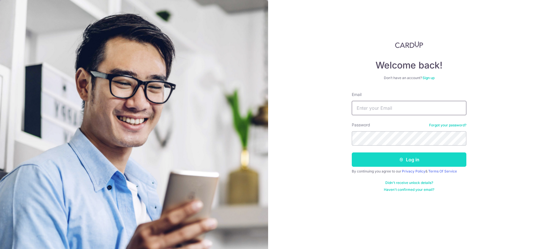
type input "[EMAIL_ADDRESS][DOMAIN_NAME]"
click at [427, 159] on button "Log in" at bounding box center [409, 159] width 115 height 14
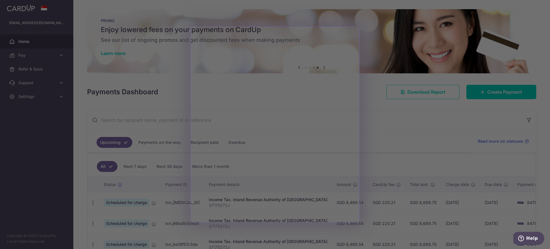
click at [157, 54] on div at bounding box center [277, 125] width 555 height 251
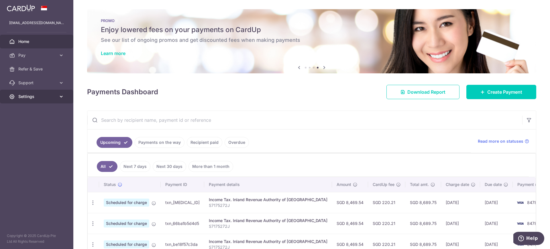
click at [28, 98] on span "Settings" at bounding box center [37, 97] width 38 height 6
click at [30, 109] on span "Account" at bounding box center [37, 110] width 38 height 6
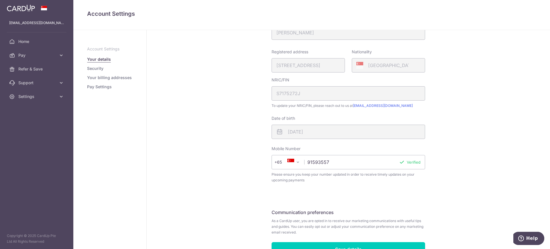
scroll to position [119, 0]
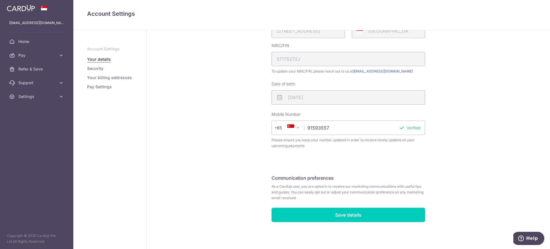
click at [102, 89] on link "Pay Settings" at bounding box center [99, 87] width 25 height 6
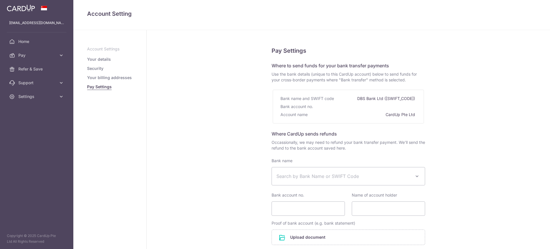
select select
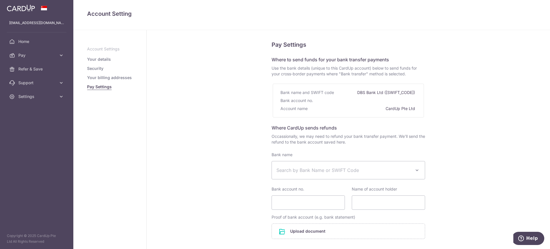
scroll to position [5, 0]
click at [63, 57] on icon at bounding box center [61, 55] width 6 height 6
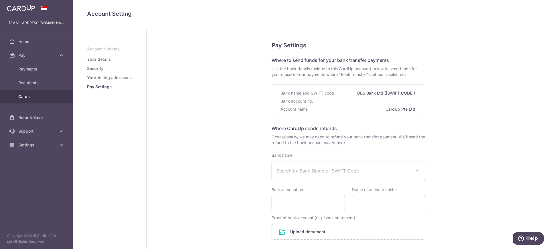
click at [36, 97] on span "Cards" at bounding box center [37, 97] width 38 height 6
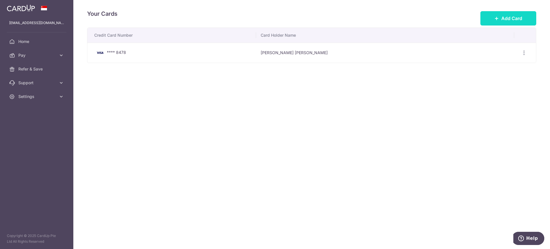
click at [497, 19] on icon at bounding box center [496, 18] width 5 height 5
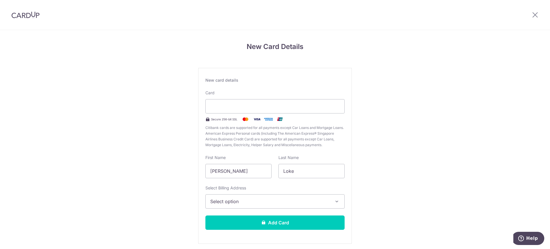
click at [497, 191] on div "New Card Details New card details Card Secure 256-bit SSL Citibank cards are su…" at bounding box center [275, 150] width 550 height 241
click at [238, 169] on input "[PERSON_NAME]" at bounding box center [238, 171] width 66 height 14
type input "L"
type input "Melos"
click at [254, 203] on span "Select option" at bounding box center [269, 201] width 119 height 7
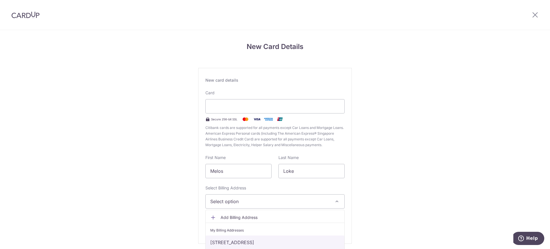
click at [234, 245] on link "1E Bright Hill Drive,, Thomson View Condominium, Singapore, Singapore, Singapor…" at bounding box center [275, 242] width 139 height 14
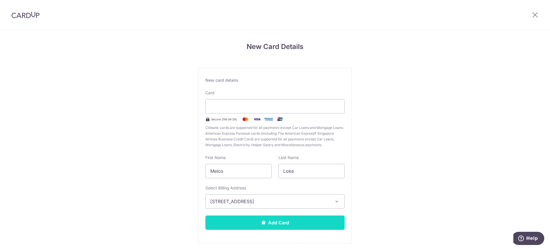
click at [282, 222] on button "Add Card" at bounding box center [274, 222] width 139 height 14
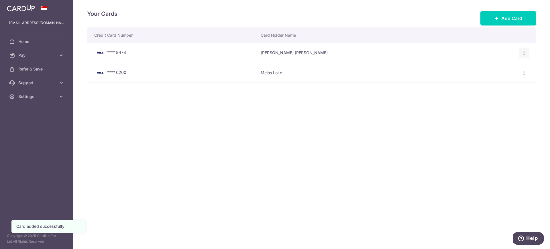
click at [525, 53] on icon "button" at bounding box center [524, 53] width 6 height 6
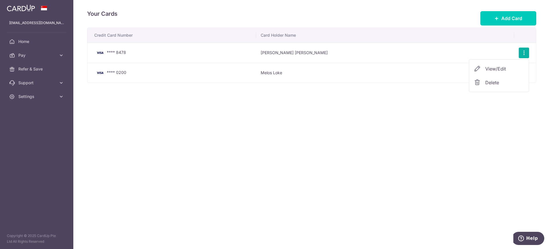
click at [485, 84] on span "Delete" at bounding box center [504, 82] width 39 height 7
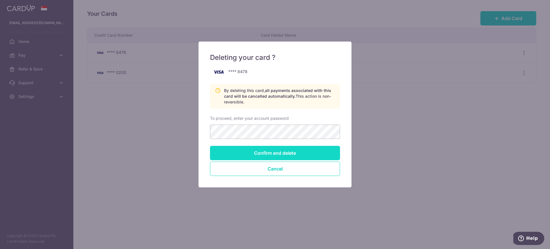
click at [281, 152] on input "Confirm and delete" at bounding box center [275, 153] width 130 height 14
